Goal: Obtain resource: Download file/media

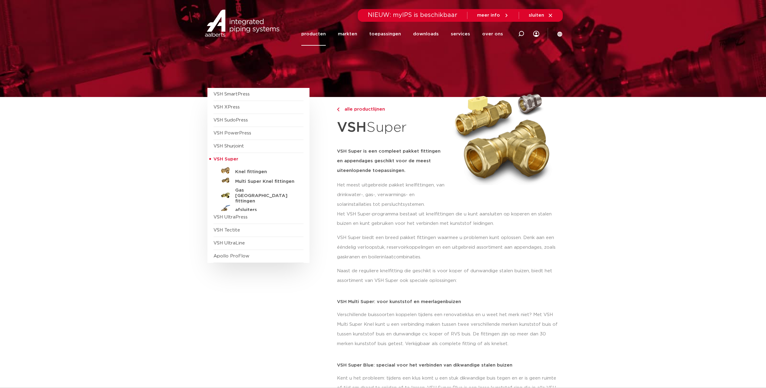
click at [319, 32] on link "producten" at bounding box center [313, 33] width 24 height 23
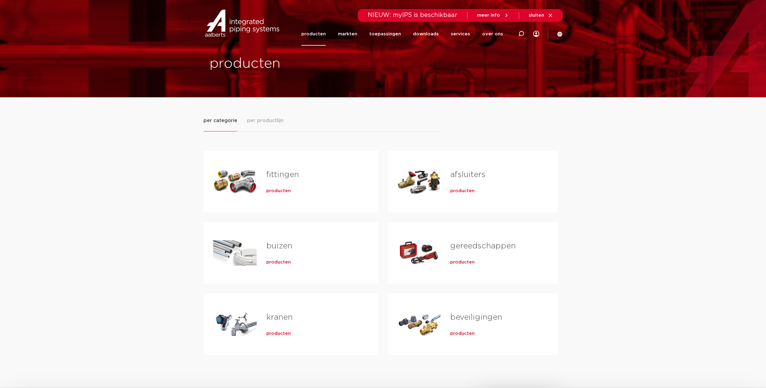
click at [460, 190] on span "producten" at bounding box center [462, 191] width 24 height 6
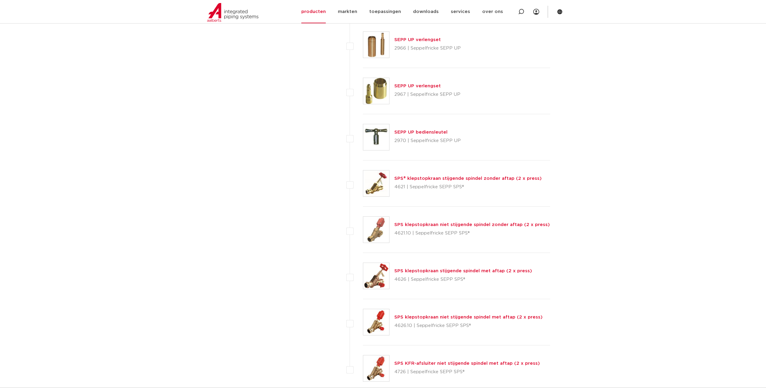
scroll to position [2506, 0]
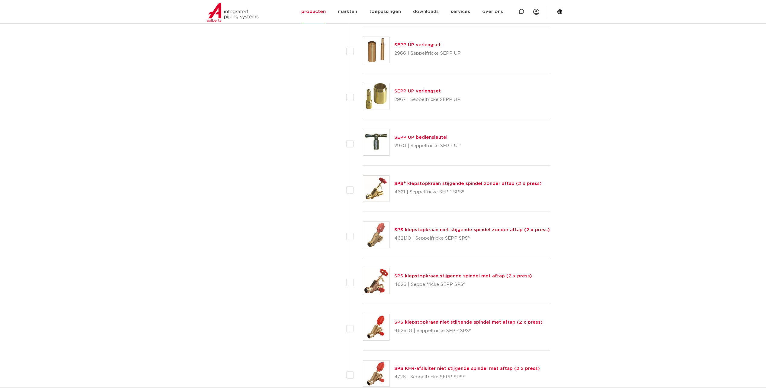
click at [464, 182] on link "SPS® klepstopkraan stijgende spindel zonder aftap (2 x press)" at bounding box center [467, 183] width 147 height 5
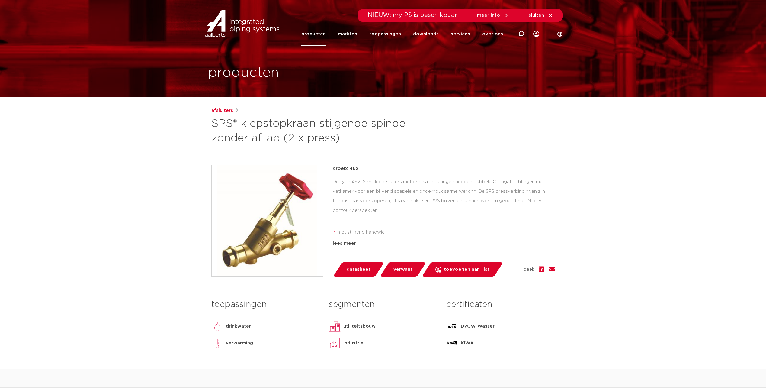
click at [370, 267] on link "datasheet" at bounding box center [358, 269] width 51 height 14
